Goal: Task Accomplishment & Management: Manage account settings

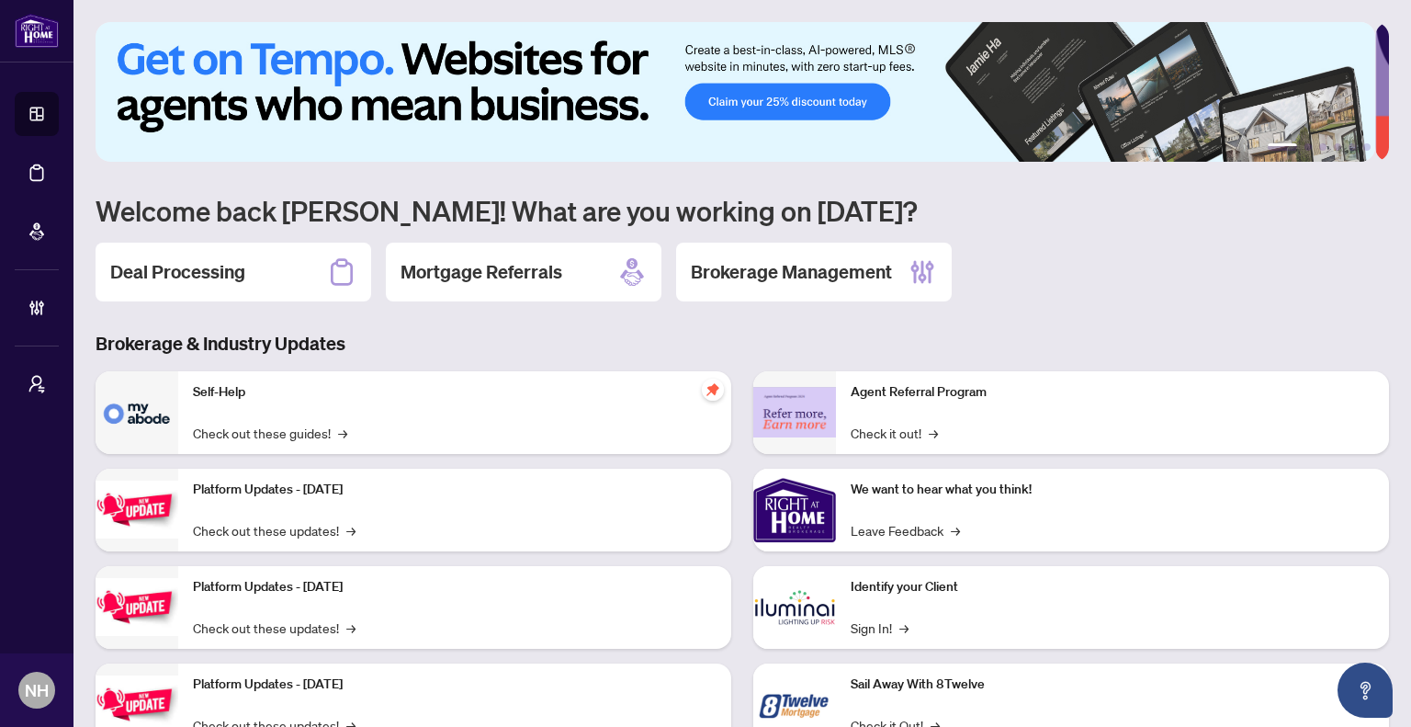
drag, startPoint x: 217, startPoint y: 281, endPoint x: 250, endPoint y: 282, distance: 33.1
click at [217, 281] on h2 "Deal Processing" at bounding box center [177, 272] width 135 height 26
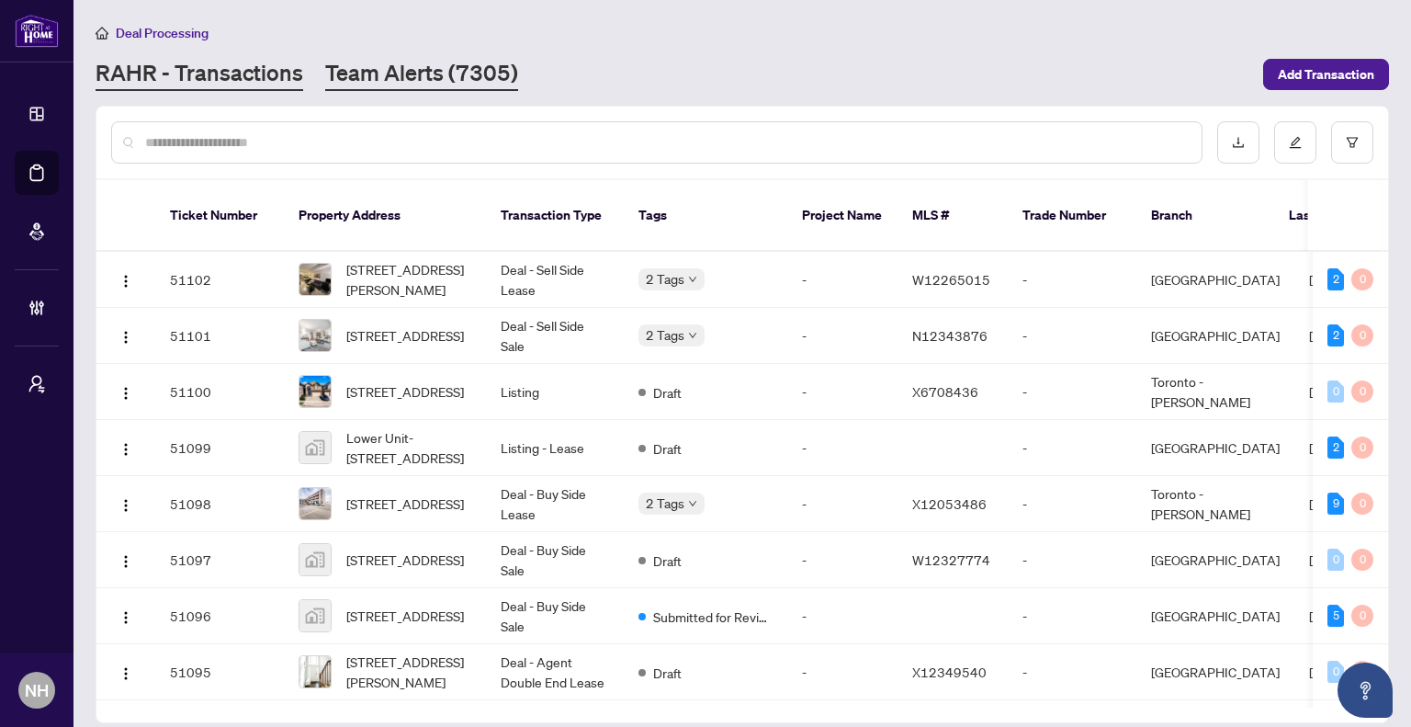
click at [451, 64] on link "Team Alerts (7305)" at bounding box center [421, 74] width 193 height 33
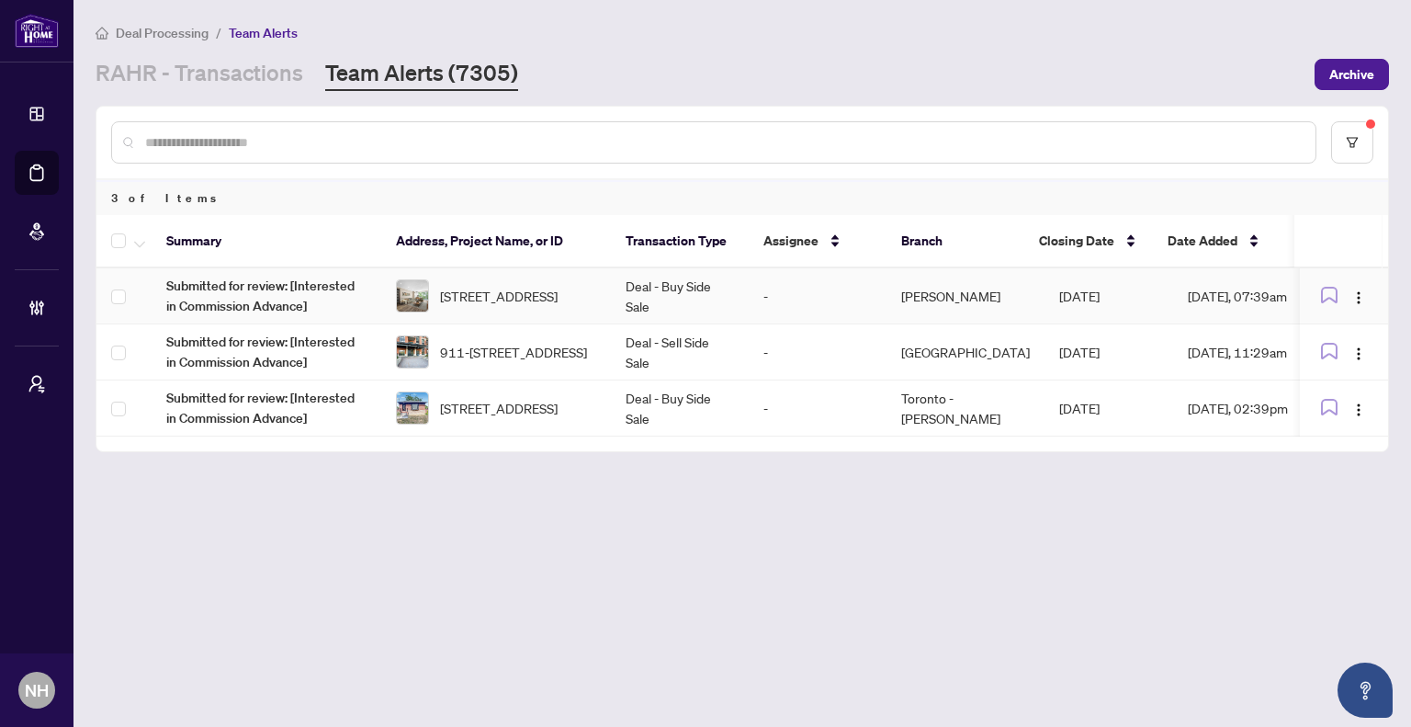
click at [515, 297] on span "[STREET_ADDRESS]" at bounding box center [499, 296] width 118 height 20
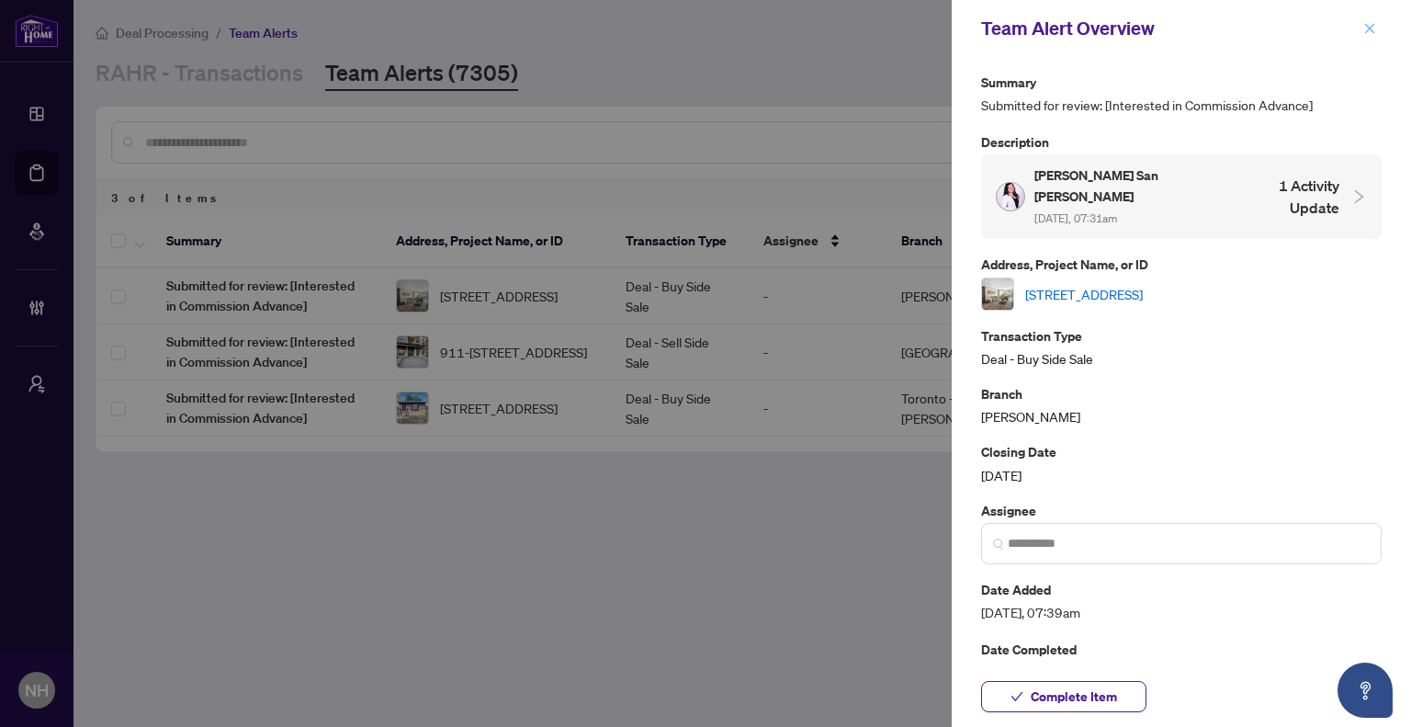
click at [1375, 35] on icon "close" at bounding box center [1370, 28] width 13 height 13
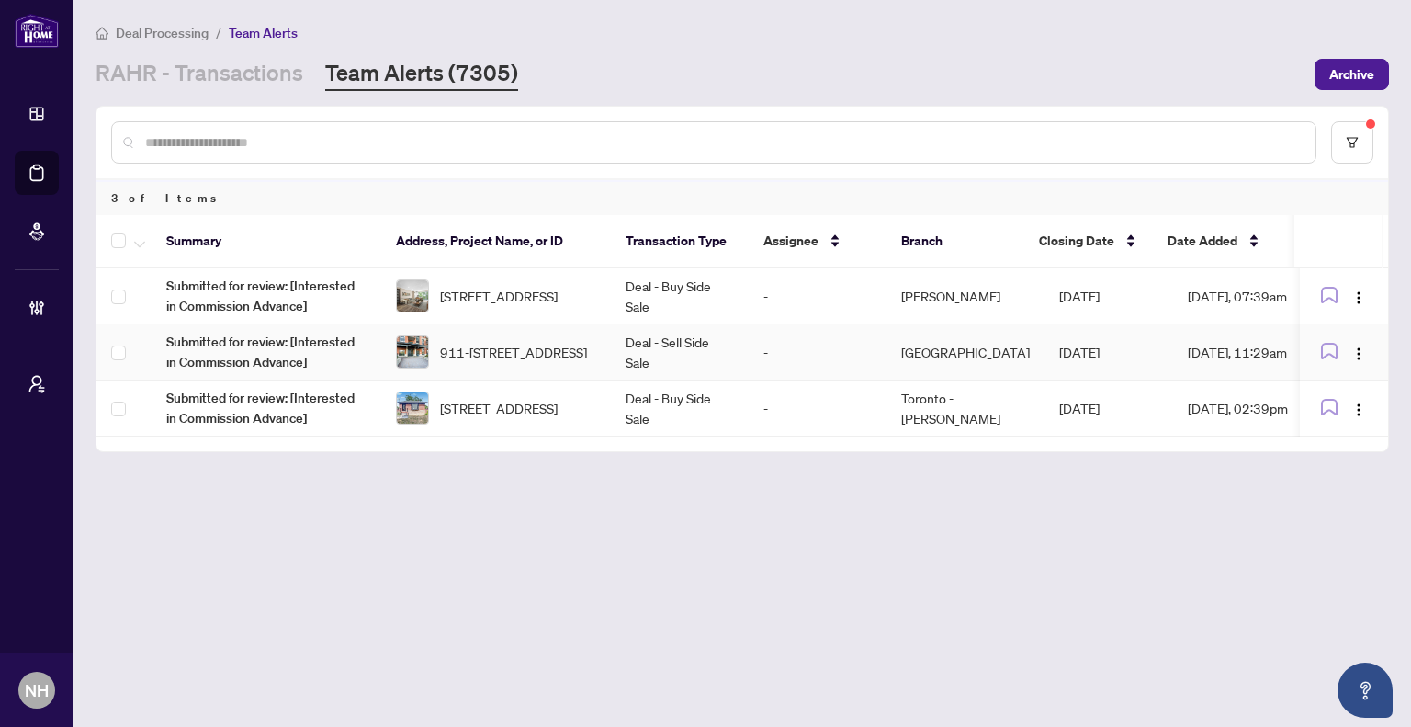
click at [502, 346] on span "911-[STREET_ADDRESS]" at bounding box center [513, 352] width 147 height 20
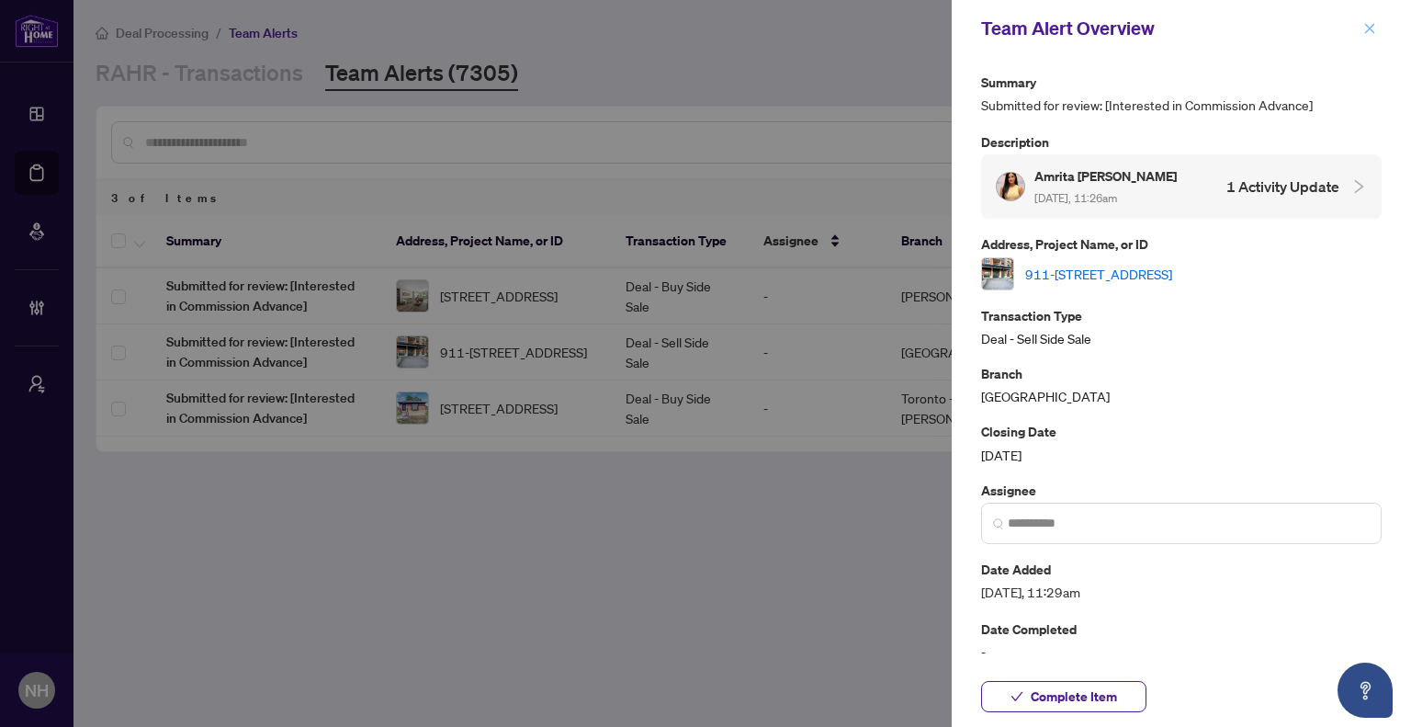
click at [1369, 32] on icon "close" at bounding box center [1370, 28] width 13 height 13
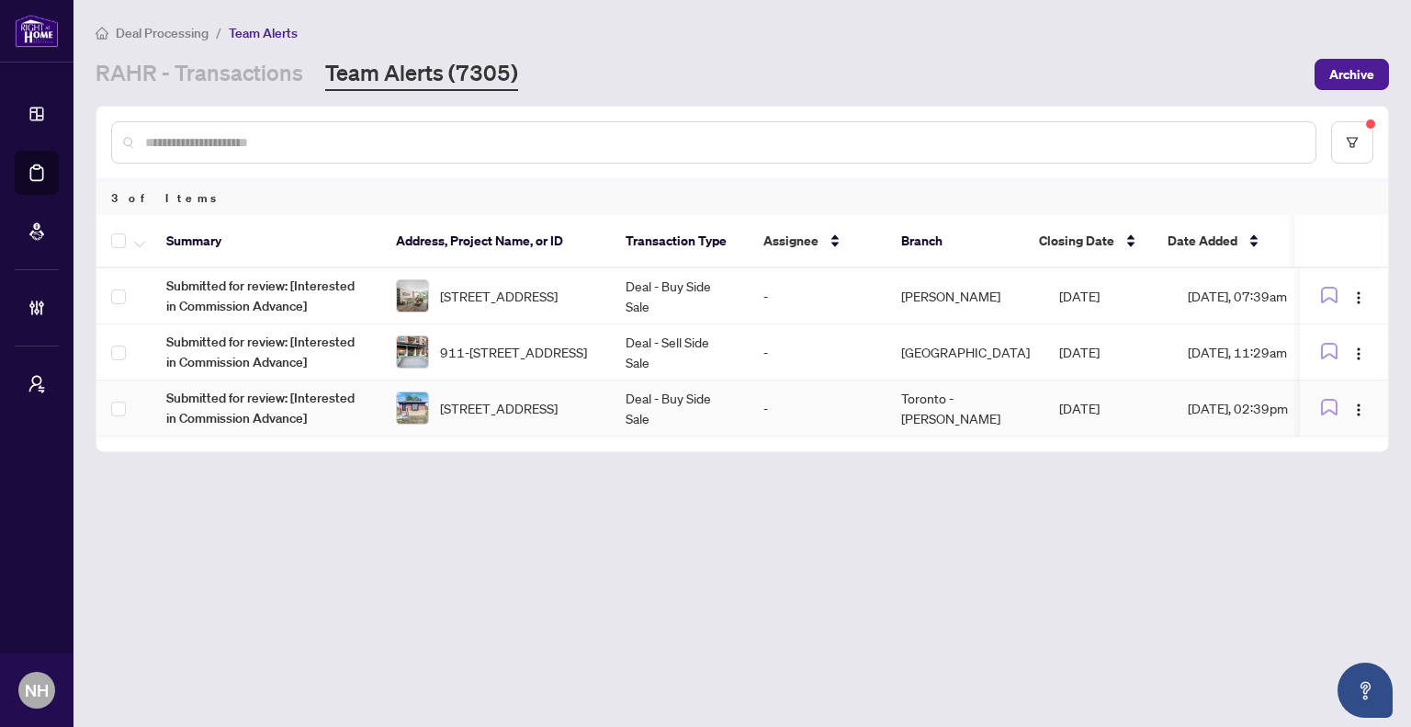
click at [511, 402] on span "[STREET_ADDRESS]" at bounding box center [499, 408] width 118 height 20
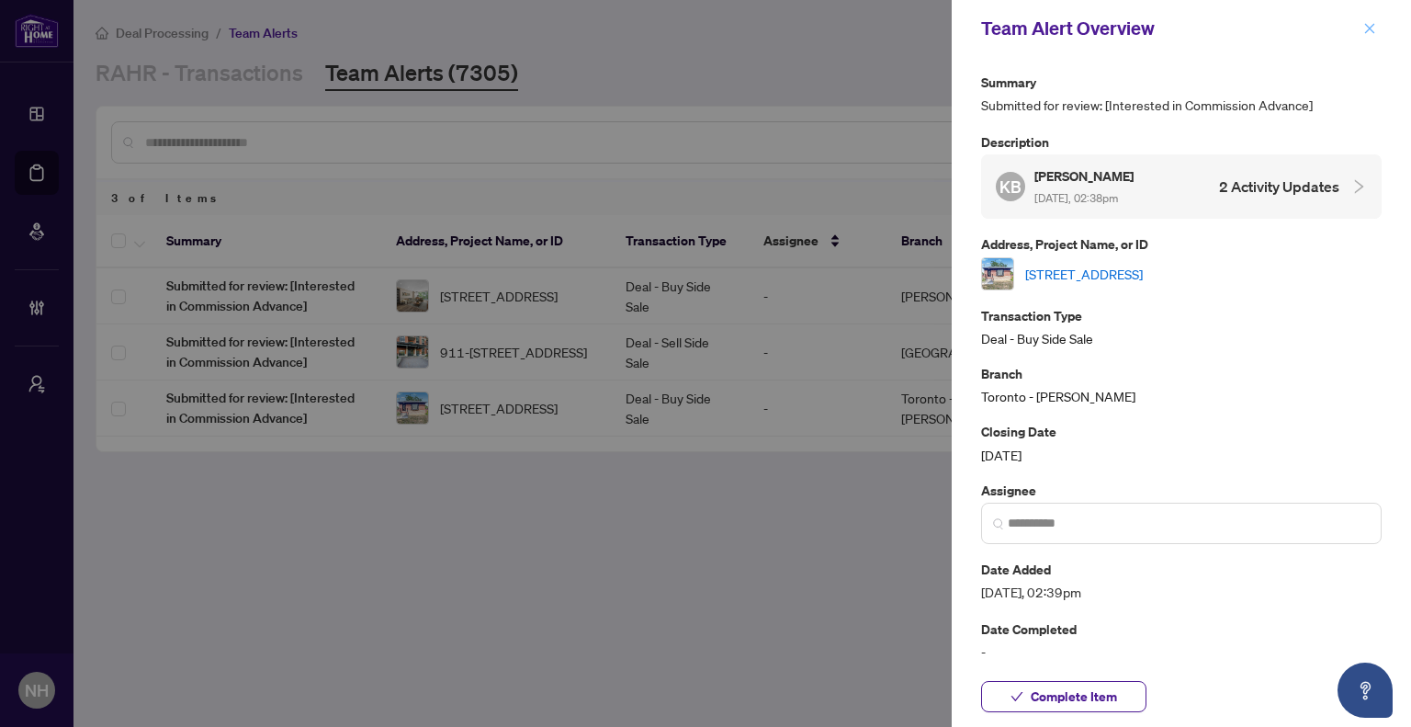
click at [1371, 28] on icon "close" at bounding box center [1371, 28] width 10 height 10
